Goal: Contribute content

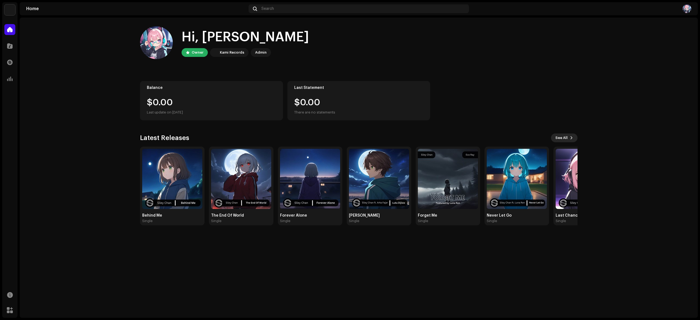
click at [570, 136] on span at bounding box center [571, 138] width 3 height 4
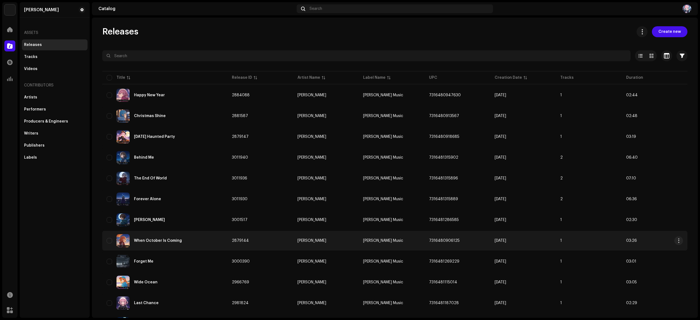
click at [136, 242] on div "When October Is Coming" at bounding box center [158, 241] width 48 height 4
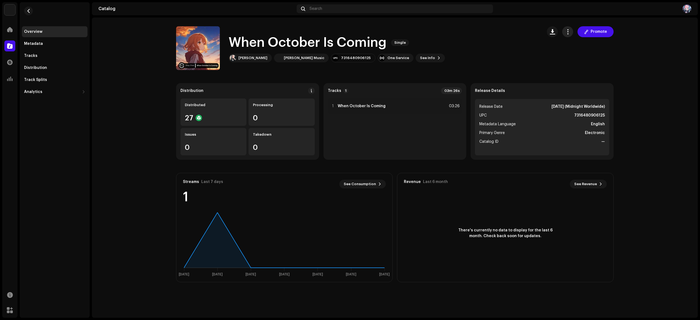
click at [567, 31] on span "button" at bounding box center [568, 32] width 5 height 4
click at [572, 53] on div "Edit" at bounding box center [593, 56] width 55 height 11
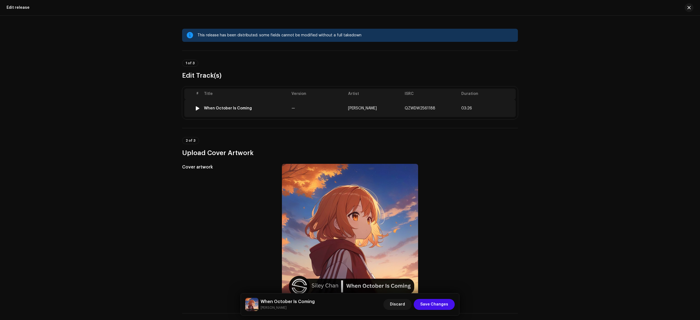
click at [353, 111] on td "[PERSON_NAME]" at bounding box center [374, 109] width 57 height 18
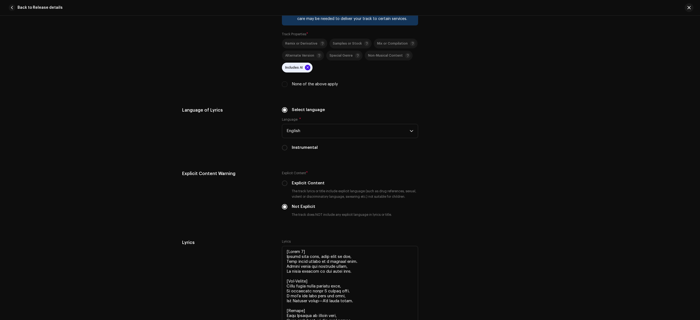
scroll to position [1269, 0]
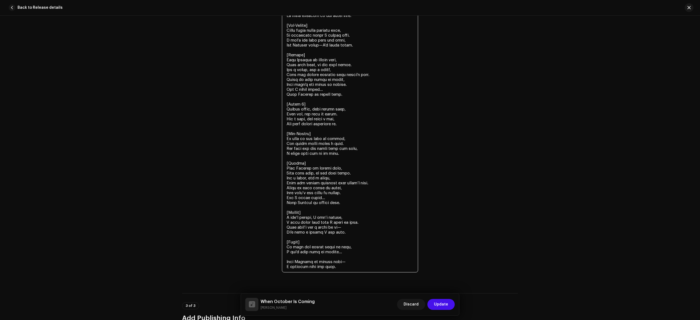
scroll to position [1158, 0]
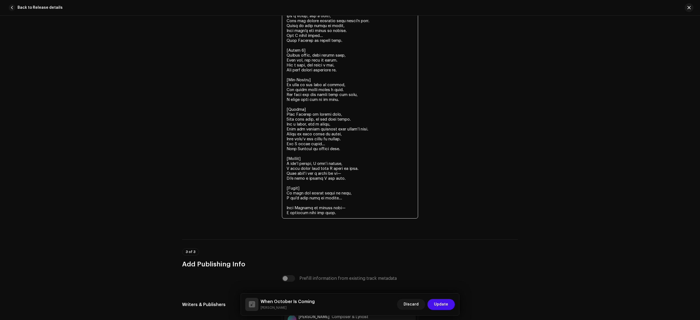
paste textarea "But I still smile..."
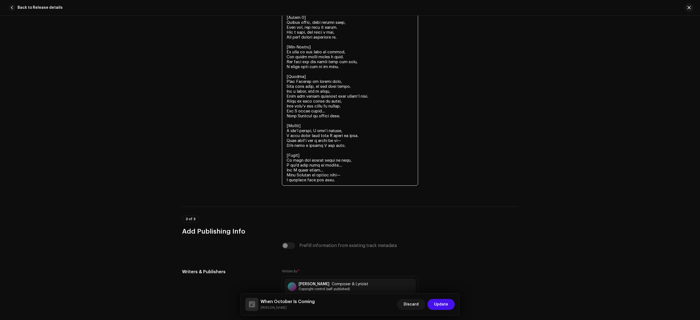
scroll to position [1213, 0]
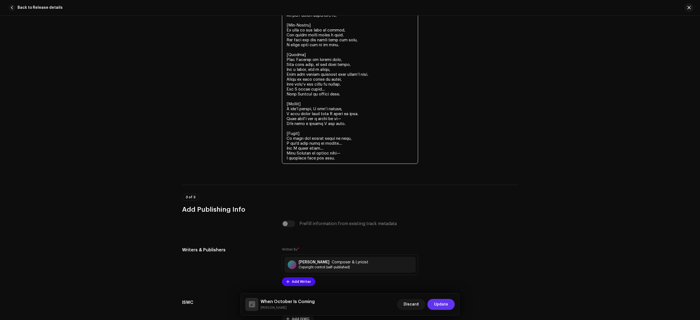
type textarea "[Lorem 4] Ipsumd sita cons, adip elit se doe, Temp incid utlabo et d magnaal en…"
click at [450, 300] on button "Update" at bounding box center [441, 304] width 27 height 11
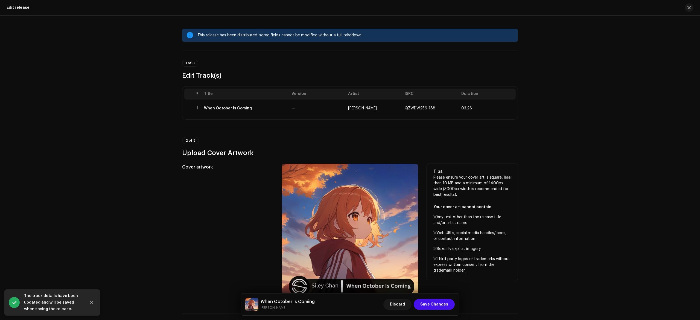
drag, startPoint x: 430, startPoint y: 314, endPoint x: 443, endPoint y: 291, distance: 26.5
click at [430, 313] on div "When October Is Coming [PERSON_NAME] Discard Save Changes" at bounding box center [350, 305] width 218 height 22
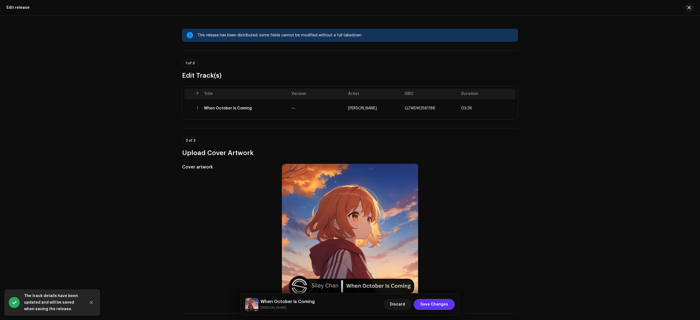
click at [436, 302] on span "Save Changes" at bounding box center [435, 304] width 28 height 11
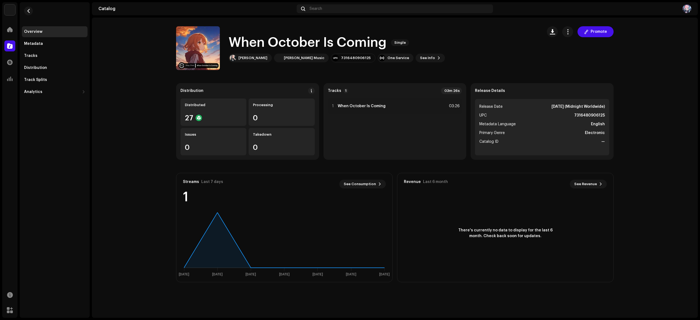
click at [158, 124] on catalog-releases-details-overview "When October Is Coming Single Promote When October Is Coming Single [PERSON_NAM…" at bounding box center [395, 155] width 606 height 274
click at [490, 47] on div "When October Is Coming Single [PERSON_NAME] [PERSON_NAME] Music 7316480906125 O…" at bounding box center [357, 48] width 362 height 44
